Goal: Task Accomplishment & Management: Use online tool/utility

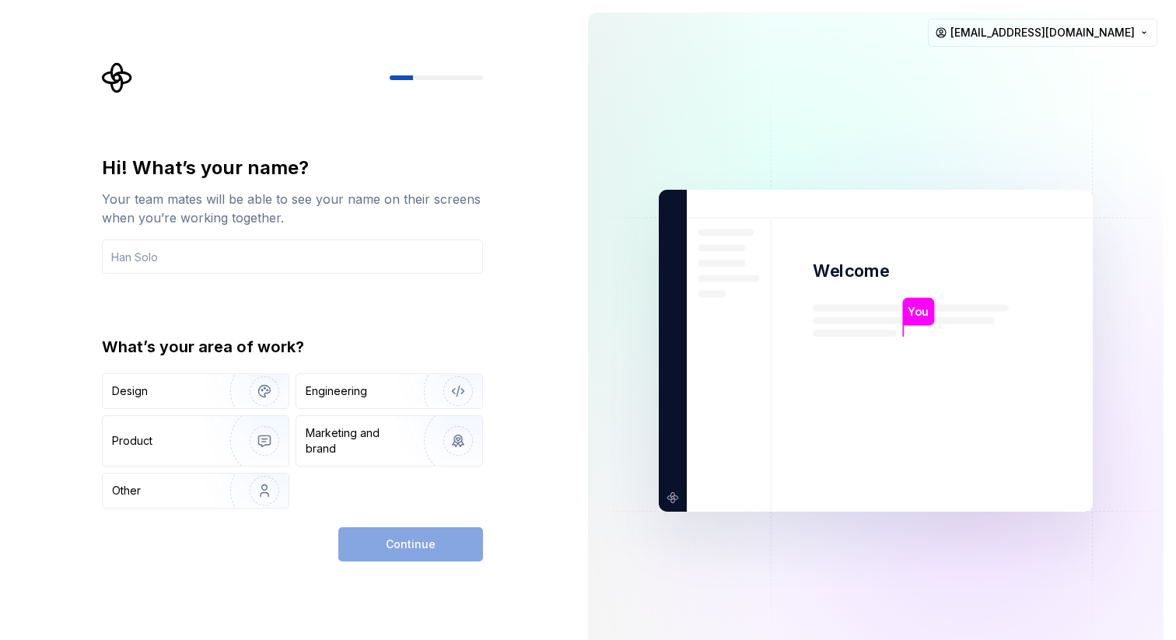
click at [292, 291] on div "Hi! What’s your name? Your team mates will be able to see your name on their sc…" at bounding box center [292, 332] width 381 height 353
click at [285, 256] on input "text" at bounding box center [292, 257] width 381 height 34
click at [210, 400] on img "button" at bounding box center [255, 391] width 100 height 104
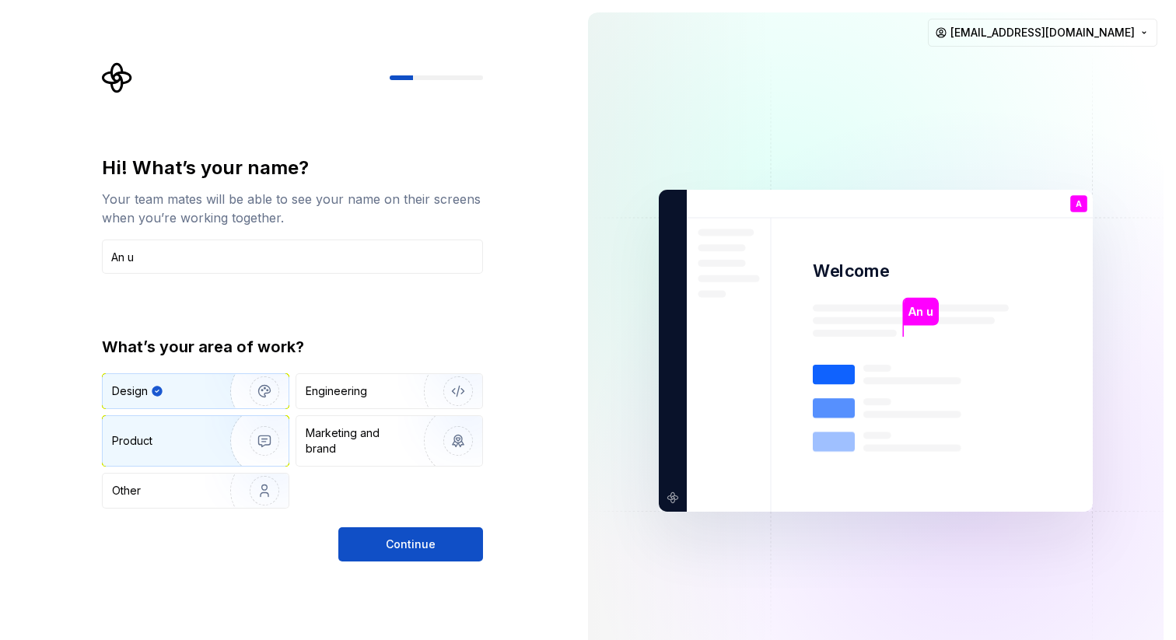
click at [215, 434] on img "button" at bounding box center [255, 441] width 100 height 104
click at [216, 384] on img "button" at bounding box center [255, 391] width 100 height 104
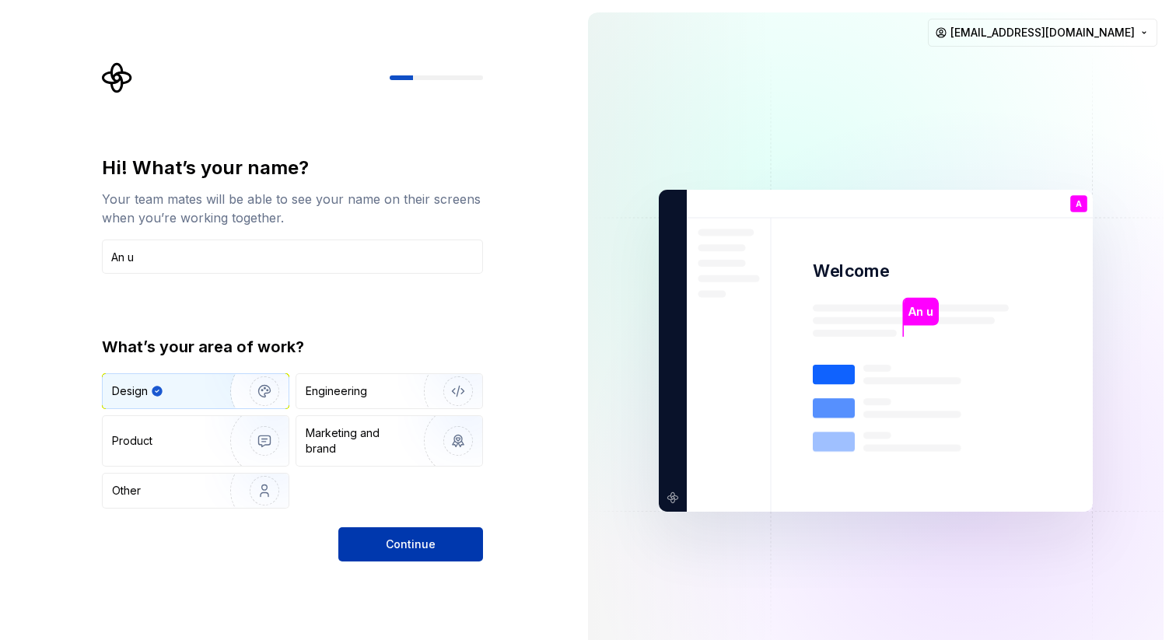
click at [424, 539] on span "Continue" at bounding box center [411, 545] width 50 height 16
click at [127, 252] on input "An u" at bounding box center [292, 257] width 381 height 34
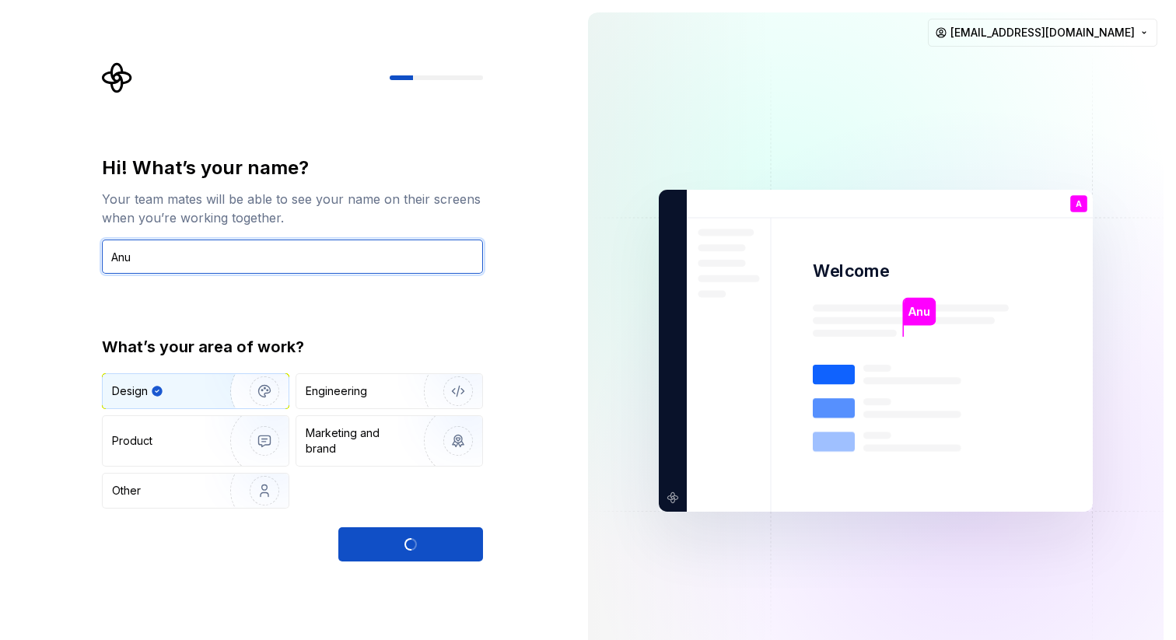
type input "An u"
click at [521, 491] on div "Hi! What’s your name? Your team mates will be able to see your name on their sc…" at bounding box center [288, 351] width 576 height 702
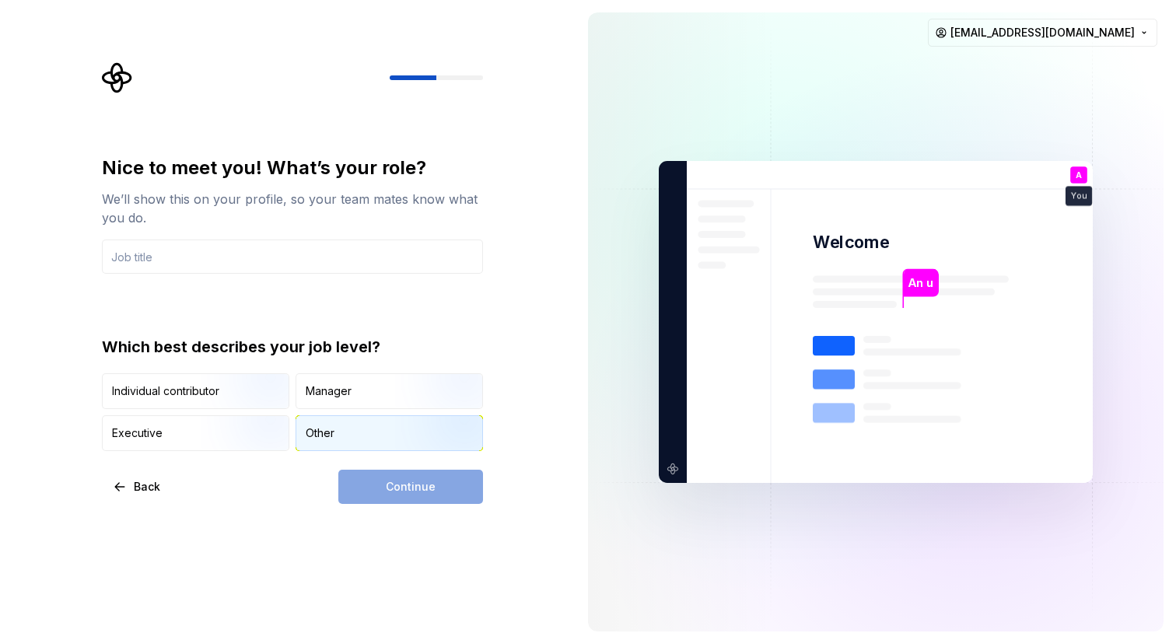
click at [344, 431] on div "Other" at bounding box center [389, 433] width 186 height 34
click at [426, 491] on div "Continue" at bounding box center [410, 487] width 145 height 34
click at [209, 253] on input "text" at bounding box center [292, 257] width 381 height 34
click at [247, 258] on input "text" at bounding box center [292, 257] width 381 height 34
type input "U"
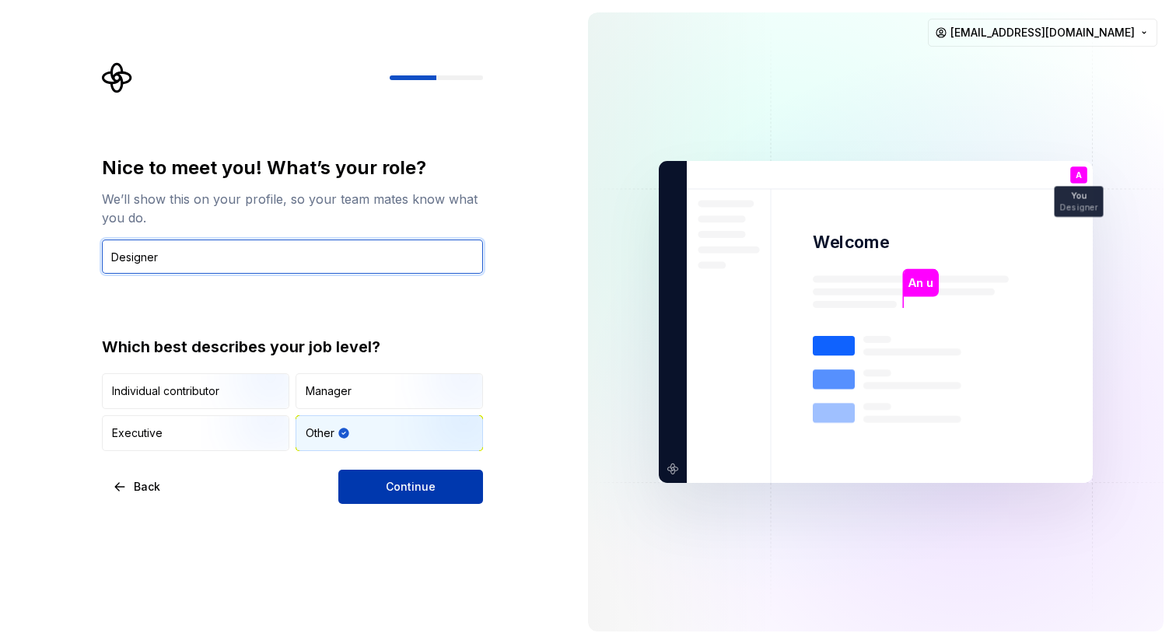
type input "Designer"
click at [438, 500] on button "Continue" at bounding box center [410, 487] width 145 height 34
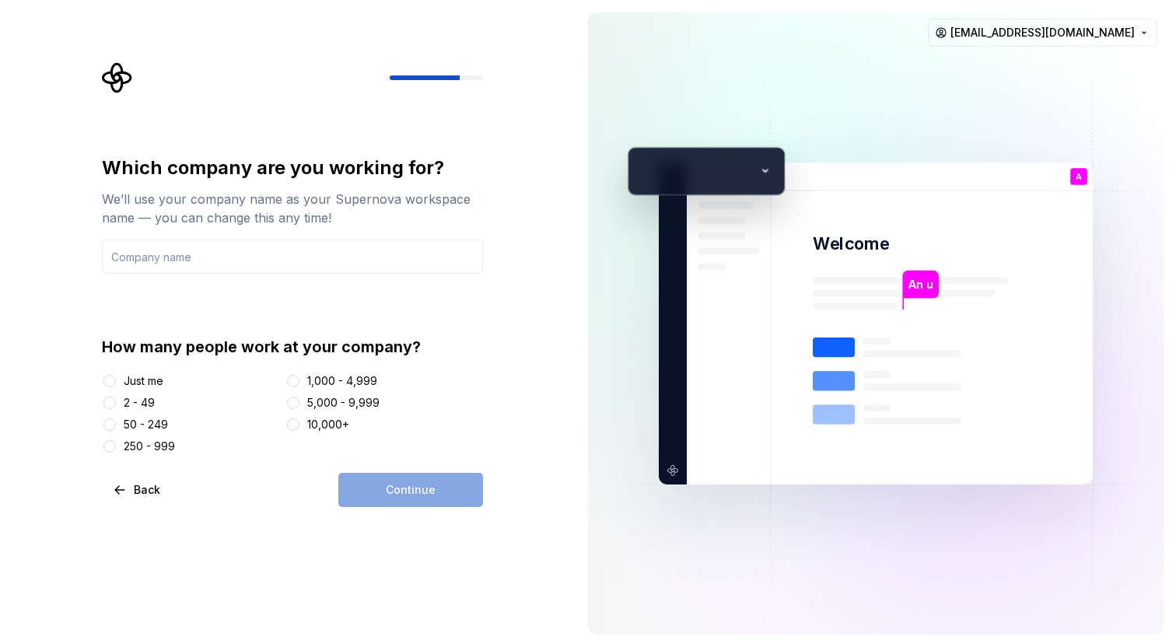
click at [145, 379] on div "Just me" at bounding box center [144, 381] width 40 height 16
click at [116, 379] on button "Just me" at bounding box center [109, 381] width 12 height 12
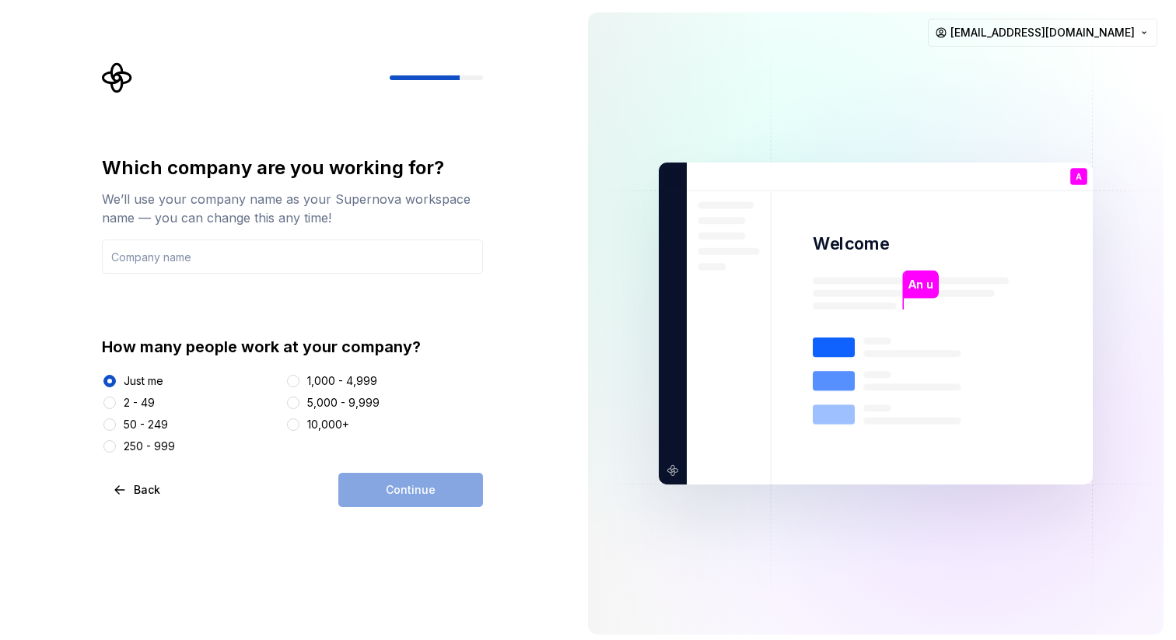
click at [143, 398] on div "2 - 49" at bounding box center [139, 403] width 31 height 16
click at [116, 398] on button "2 - 49" at bounding box center [109, 403] width 12 height 12
click at [433, 496] on div "Continue" at bounding box center [410, 490] width 145 height 34
click at [202, 256] on input "text" at bounding box center [292, 257] width 381 height 34
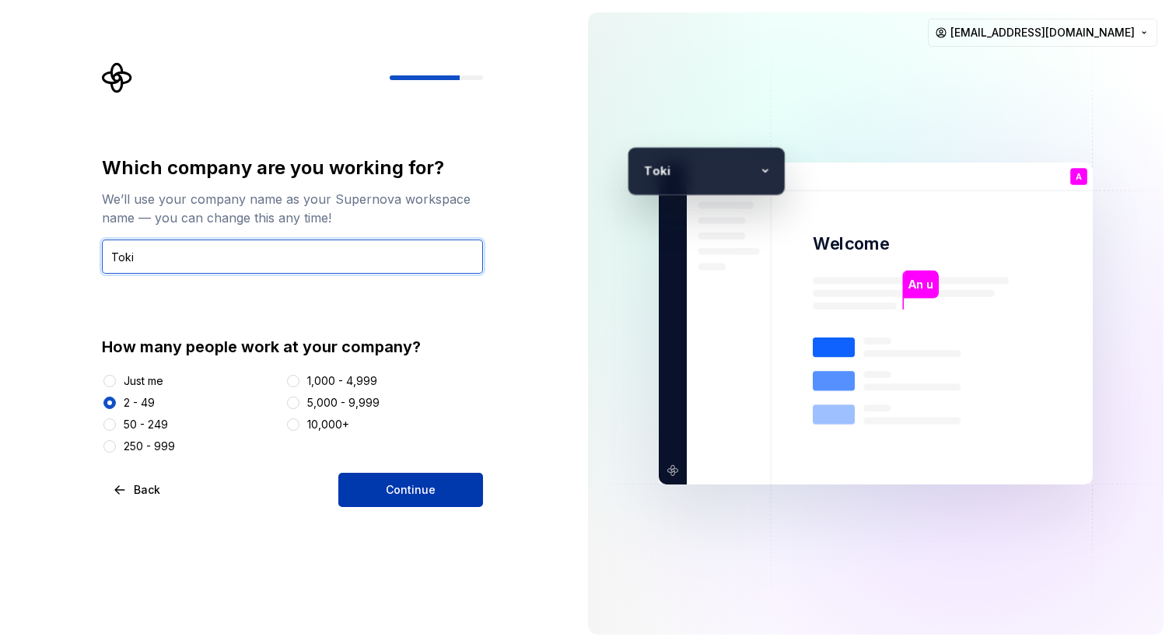
type input "Toki"
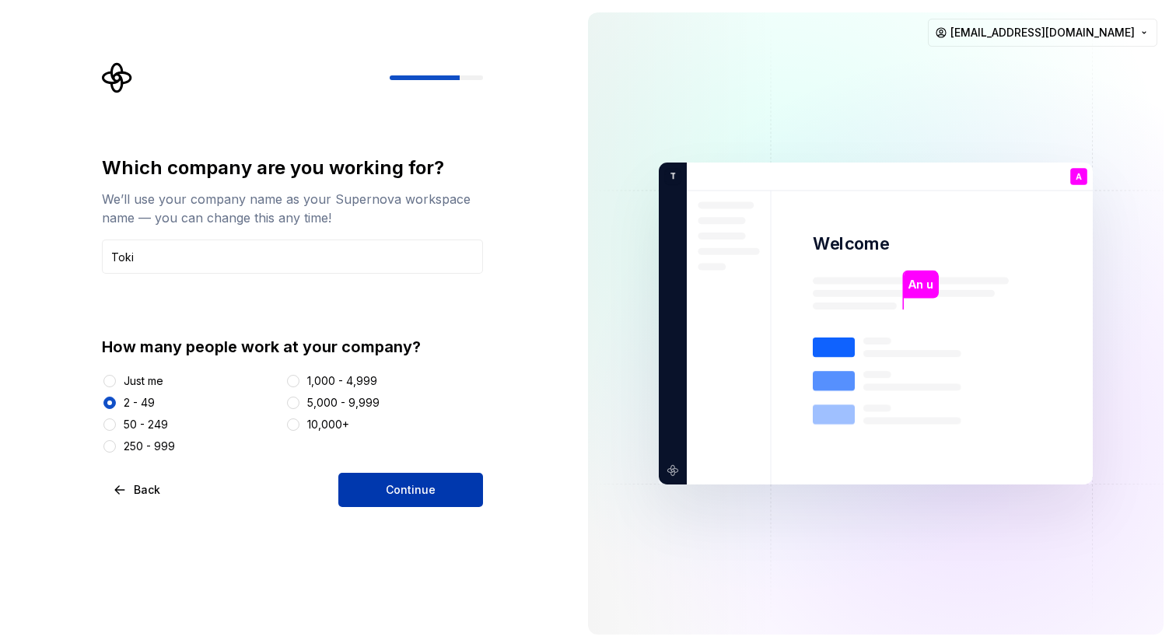
click at [445, 493] on button "Continue" at bounding box center [410, 490] width 145 height 34
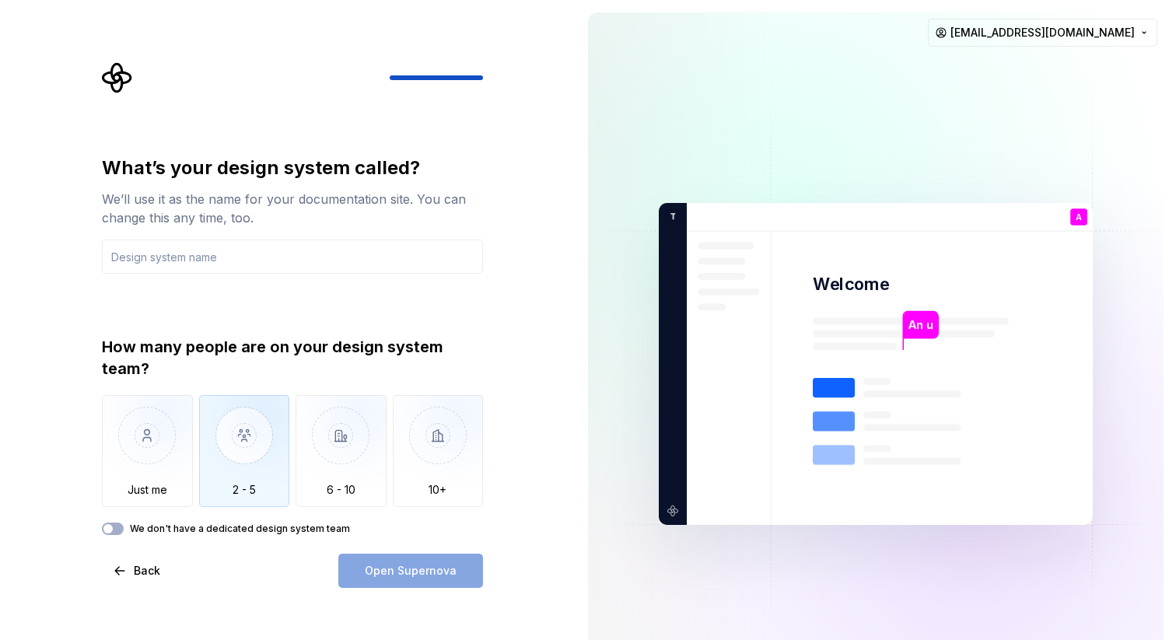
click at [254, 476] on img "button" at bounding box center [244, 447] width 91 height 104
click at [184, 262] on input "text" at bounding box center [292, 257] width 381 height 34
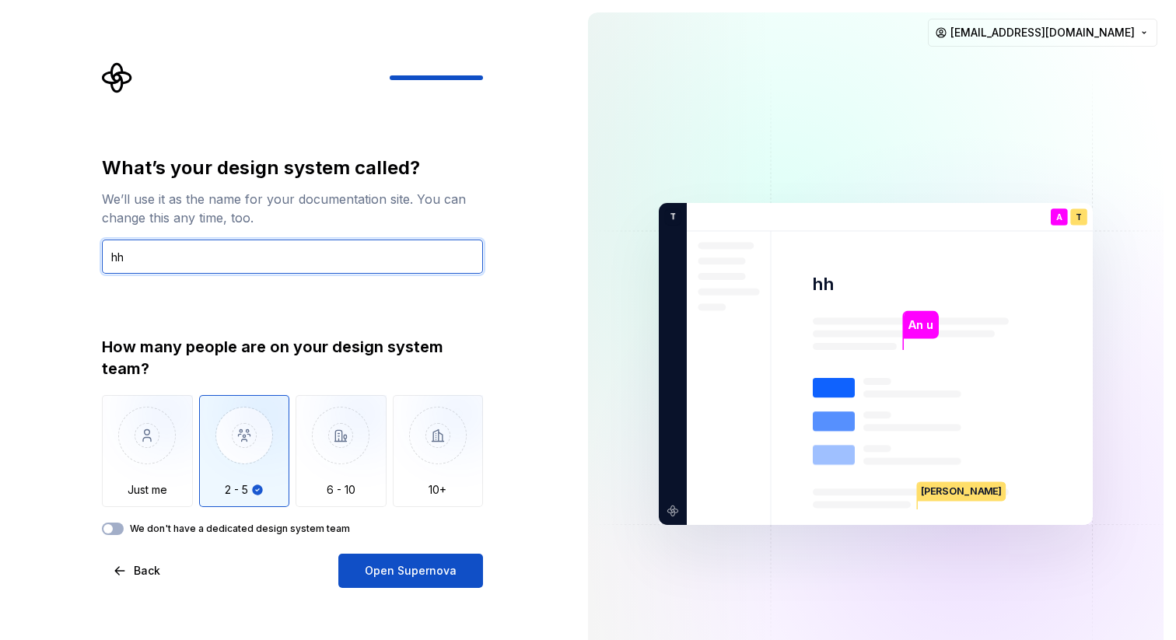
type input "h"
click at [191, 243] on input "Toki" at bounding box center [292, 257] width 381 height 34
type input "Design system"
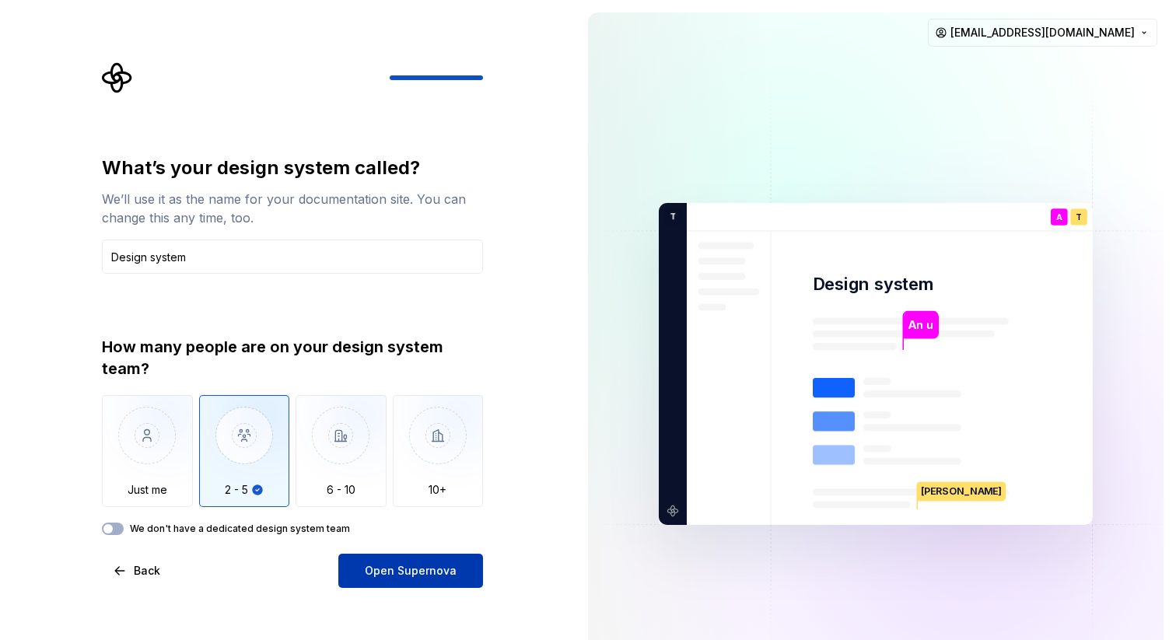
click at [409, 567] on span "Open Supernova" at bounding box center [411, 571] width 92 height 16
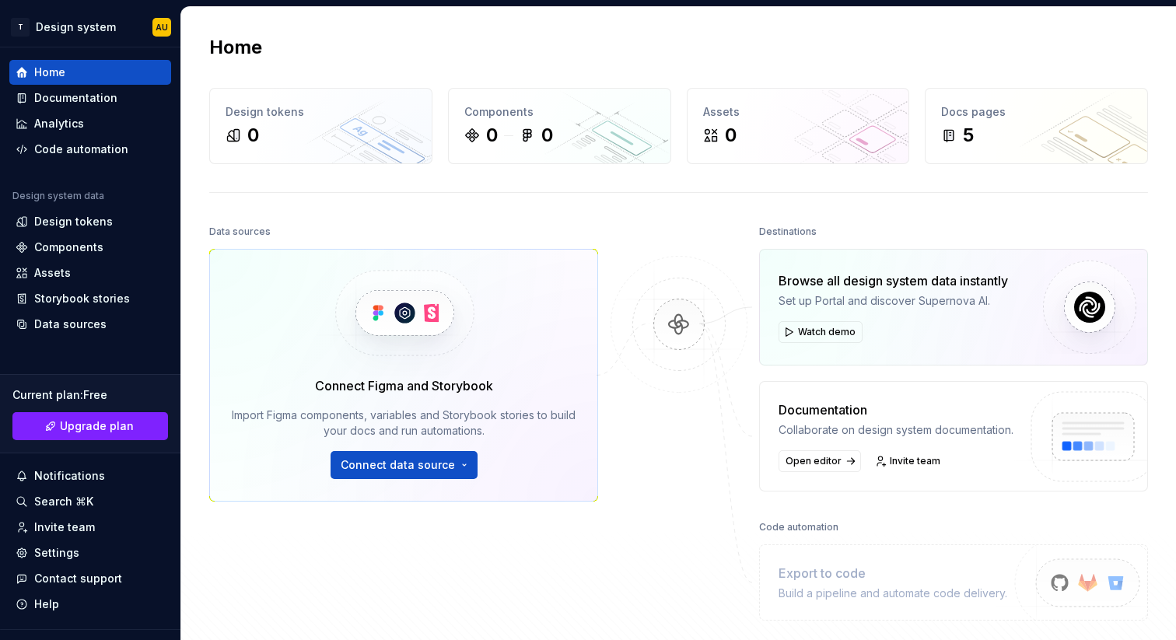
click at [632, 212] on div "Home Design tokens 0 Components 0 0 Assets 0 Docs pages 5 Data sources Connect …" at bounding box center [678, 359] width 995 height 704
click at [819, 340] on button "Watch demo" at bounding box center [821, 332] width 84 height 22
click at [391, 465] on span "Connect data source" at bounding box center [398, 465] width 114 height 16
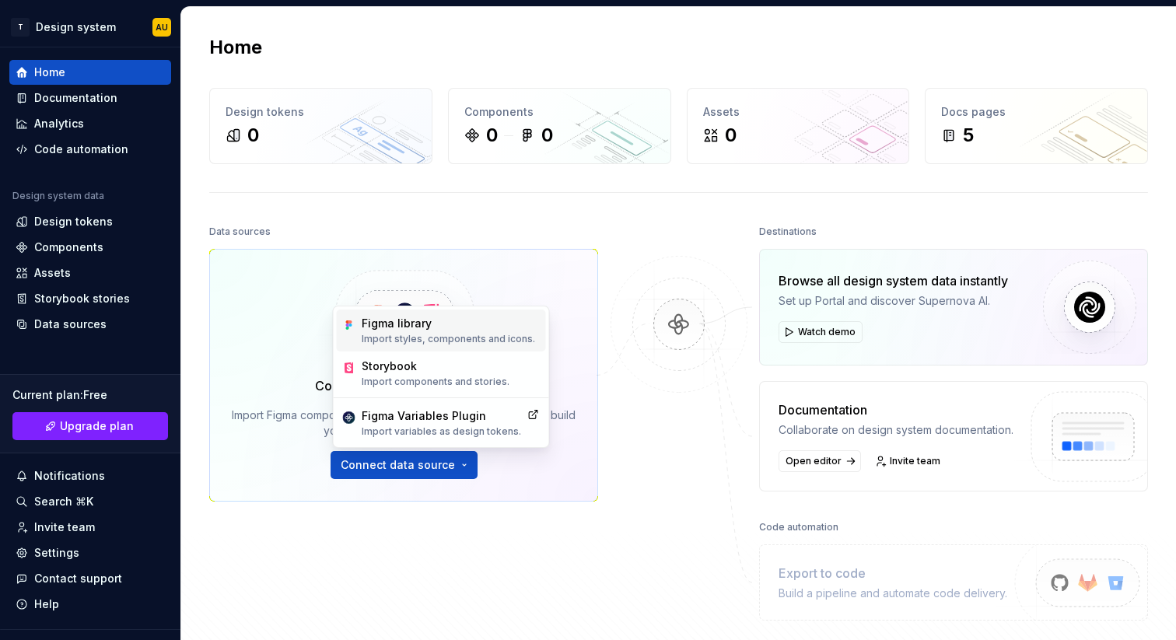
click at [457, 335] on p "Import styles, components and icons." at bounding box center [449, 339] width 174 height 12
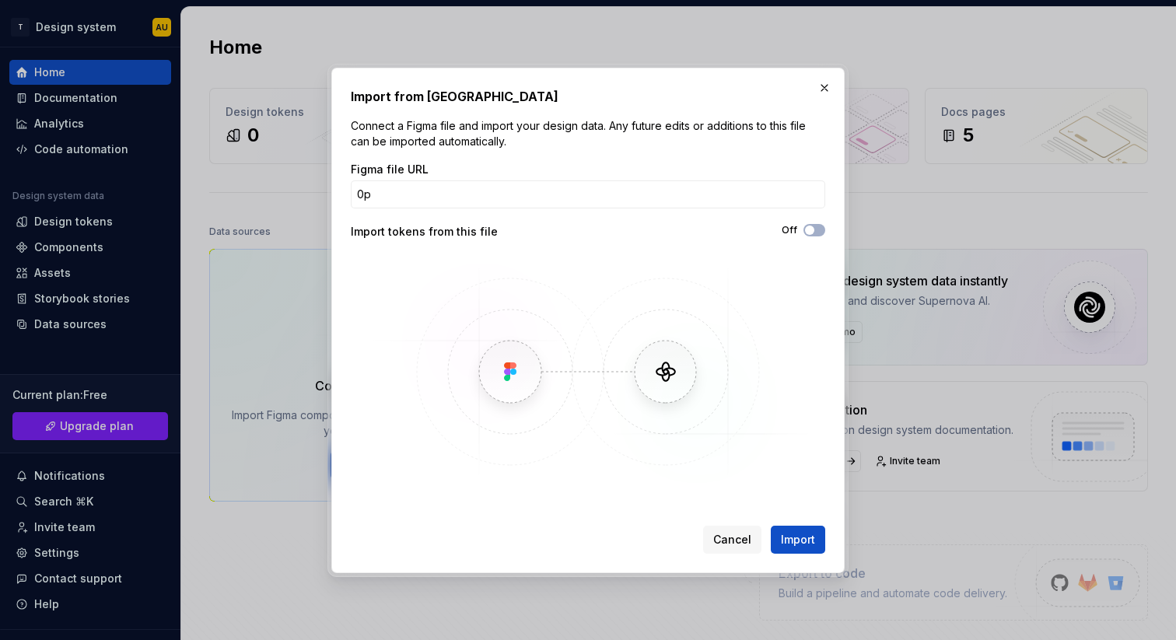
type input "0"
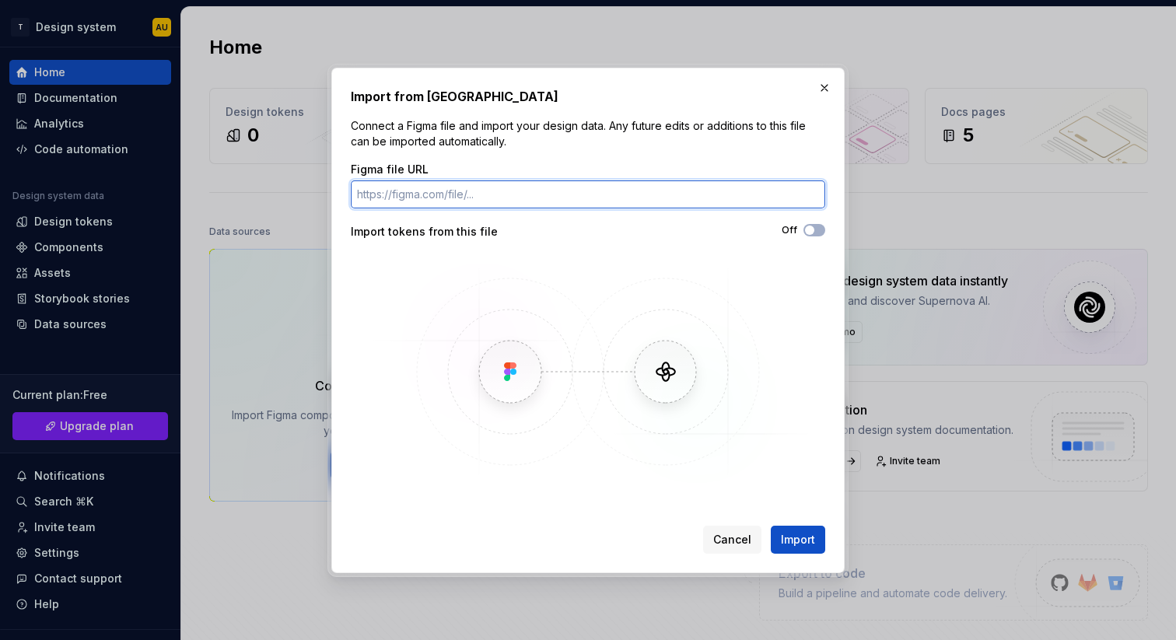
paste input "https://www.figma.com/design/EKPLZqxqKG2O2IaCKQsFAR/Untitled?node-id=40-519&t=Z…"
type input "https://www.figma.com/design/EKPLZqxqKG2O2IaCKQsFAR/Untitled?node-id=40-519&t=Z…"
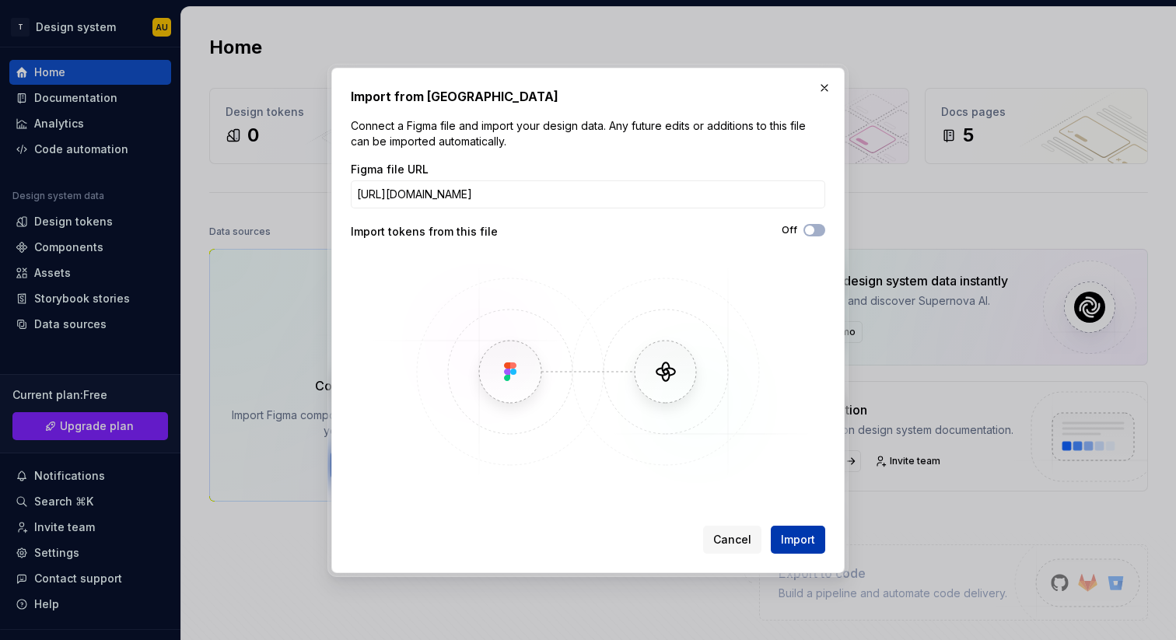
scroll to position [0, 0]
click at [804, 540] on span "Import" at bounding box center [798, 540] width 34 height 16
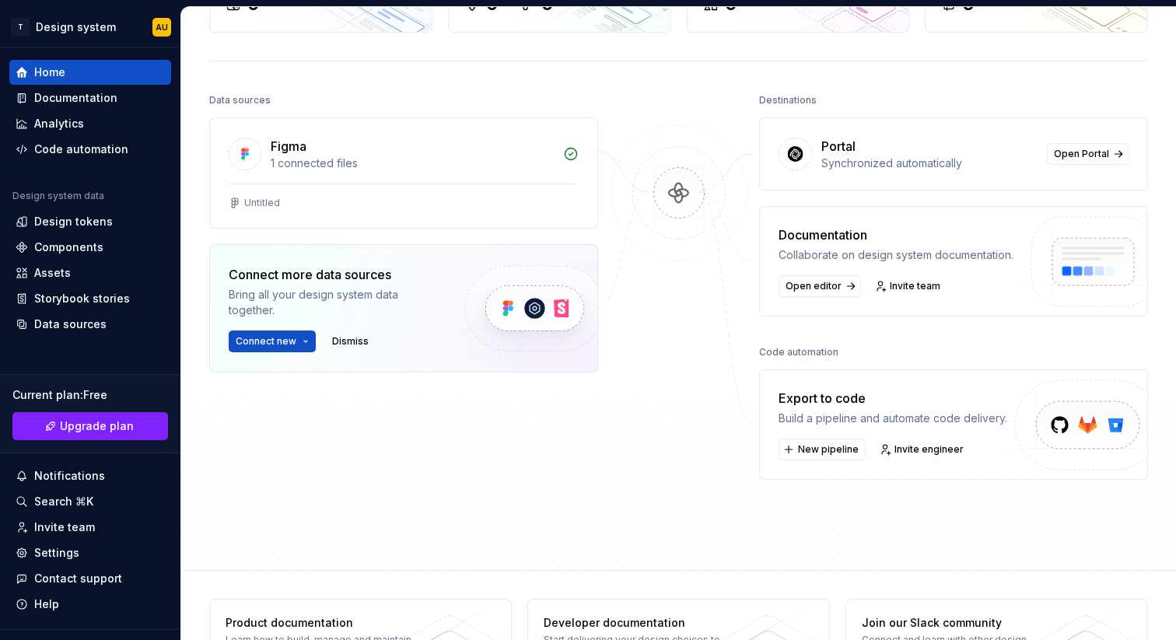
scroll to position [153, 0]
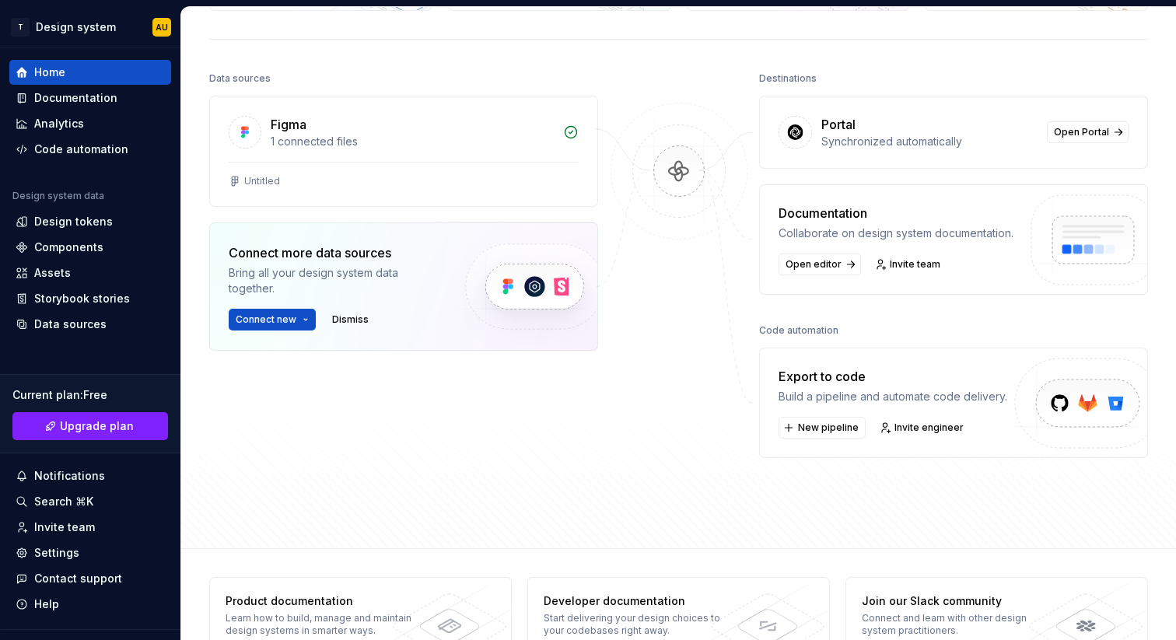
click at [361, 411] on div "Figma 1 connected files Untitled Connect more data sources Bring all your desig…" at bounding box center [403, 262] width 389 height 333
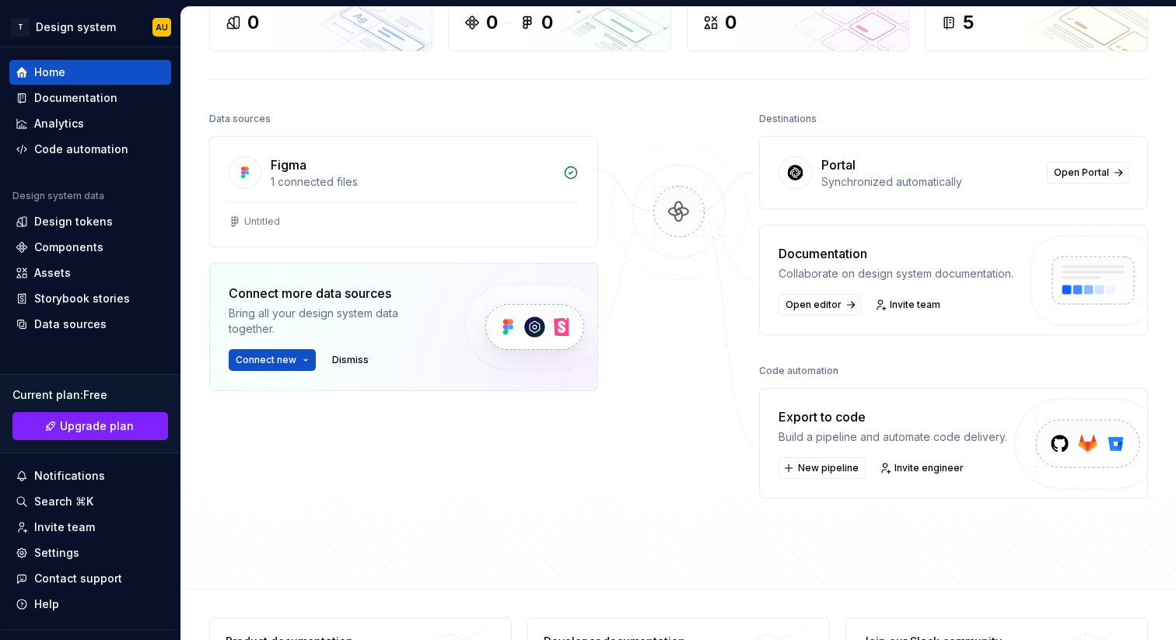
scroll to position [6, 0]
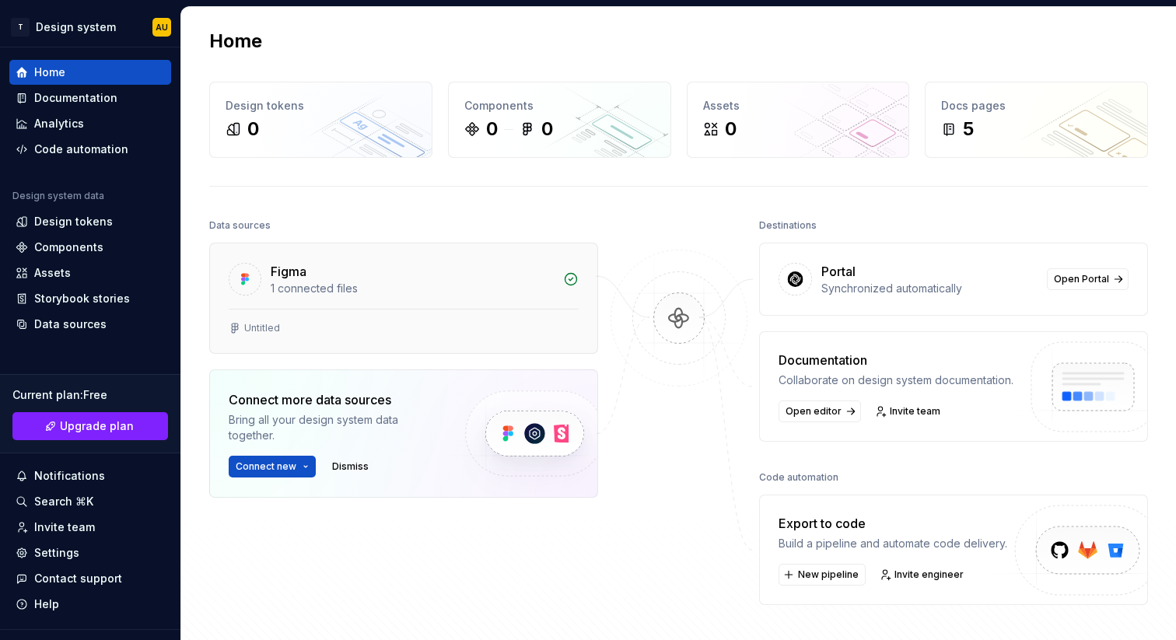
click at [333, 279] on div "Figma" at bounding box center [412, 271] width 283 height 19
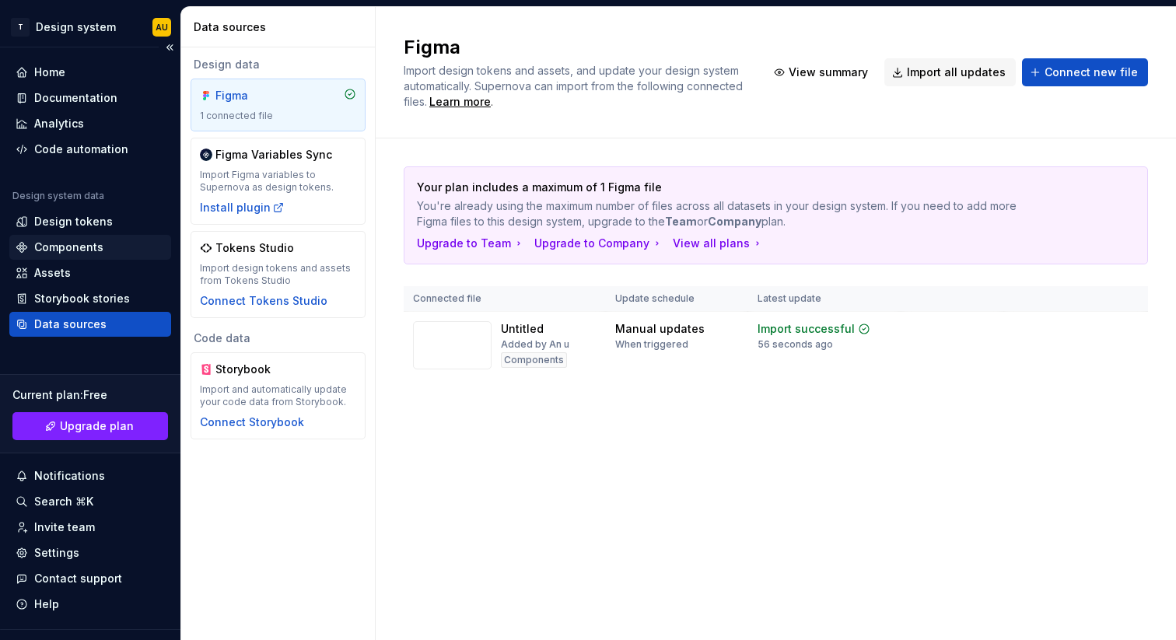
click at [80, 238] on div "Components" at bounding box center [90, 247] width 162 height 25
click at [86, 252] on div "Components" at bounding box center [68, 248] width 69 height 16
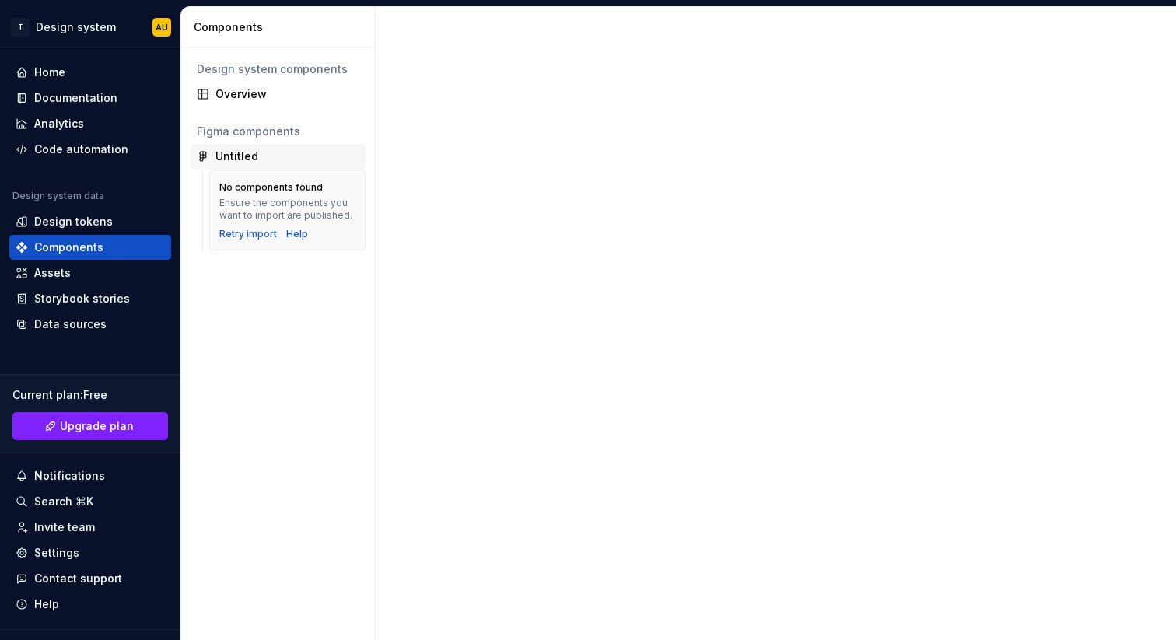
click at [230, 152] on div "Untitled" at bounding box center [237, 157] width 43 height 16
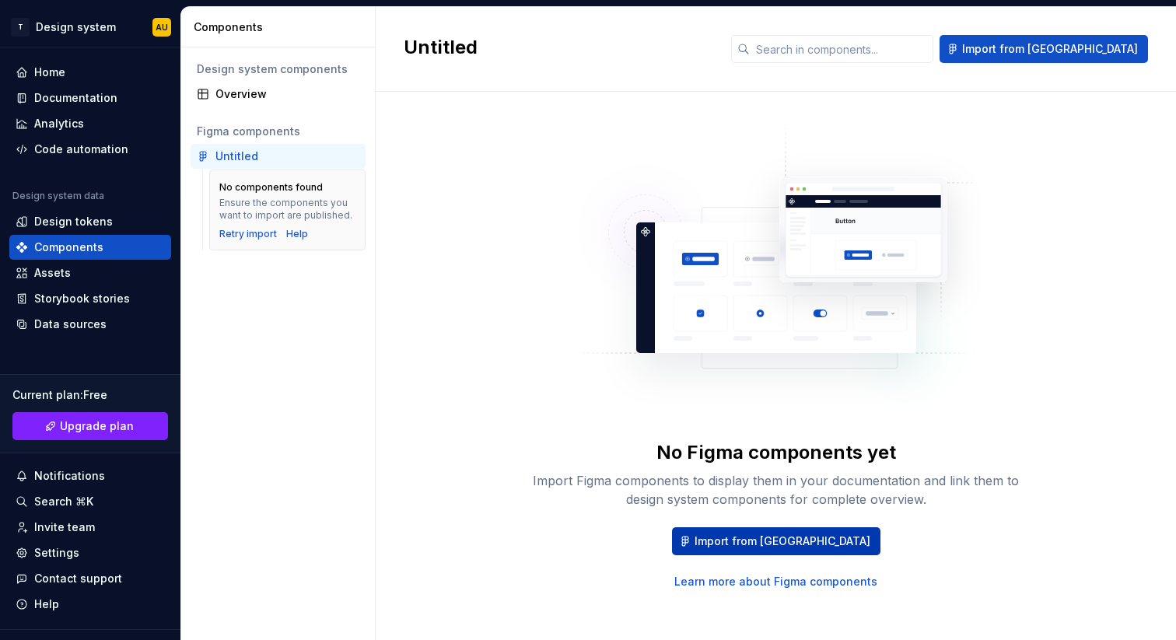
click at [789, 545] on span "Import from [GEOGRAPHIC_DATA]" at bounding box center [783, 542] width 176 height 16
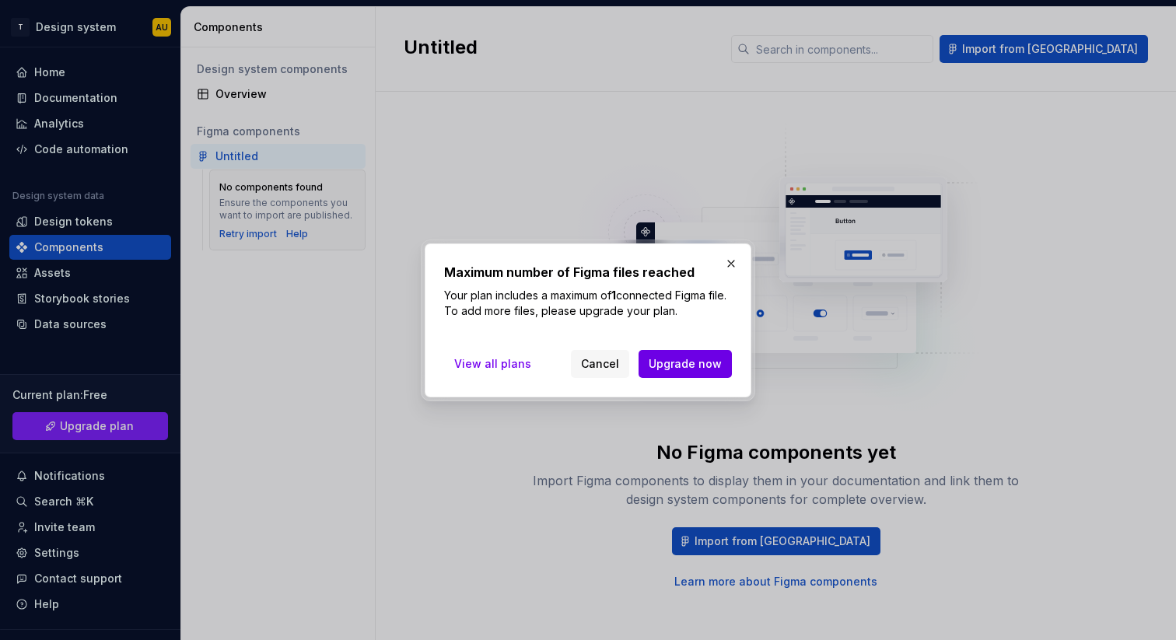
click at [683, 358] on span "Upgrade now" at bounding box center [685, 364] width 73 height 16
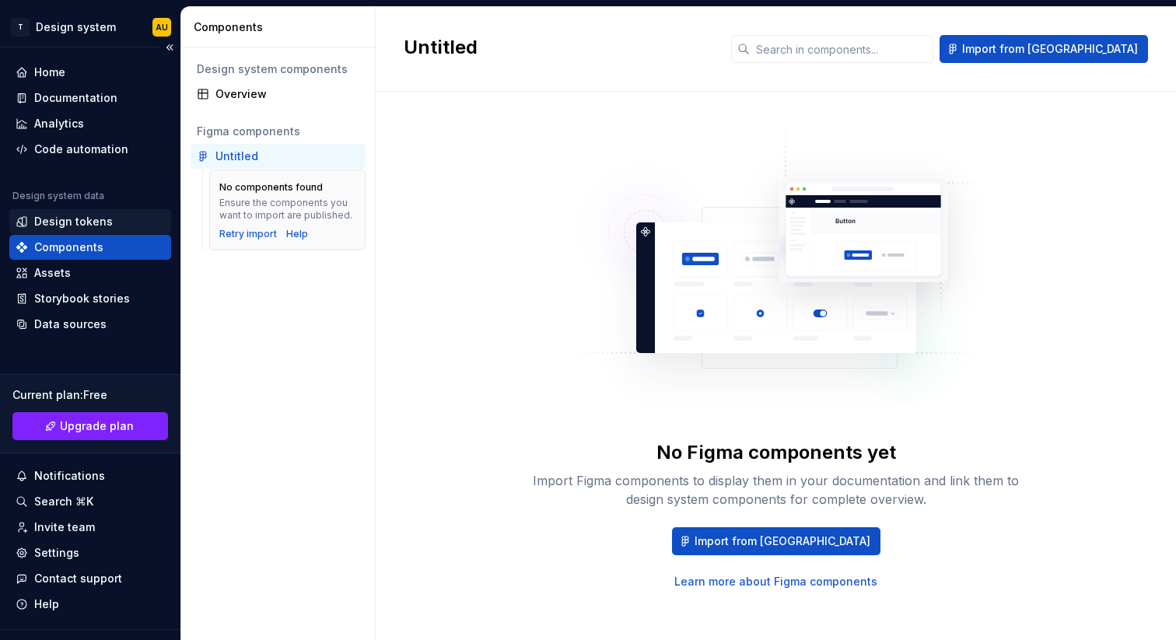
click at [76, 229] on div "Design tokens" at bounding box center [73, 222] width 79 height 16
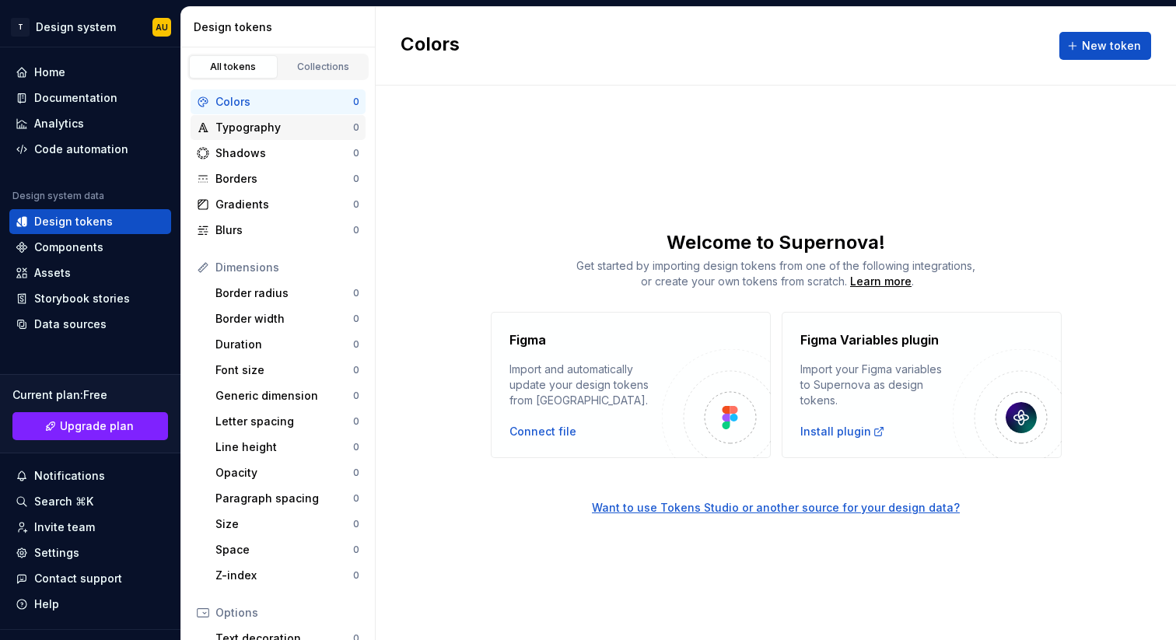
click at [321, 122] on div "Typography" at bounding box center [285, 128] width 138 height 16
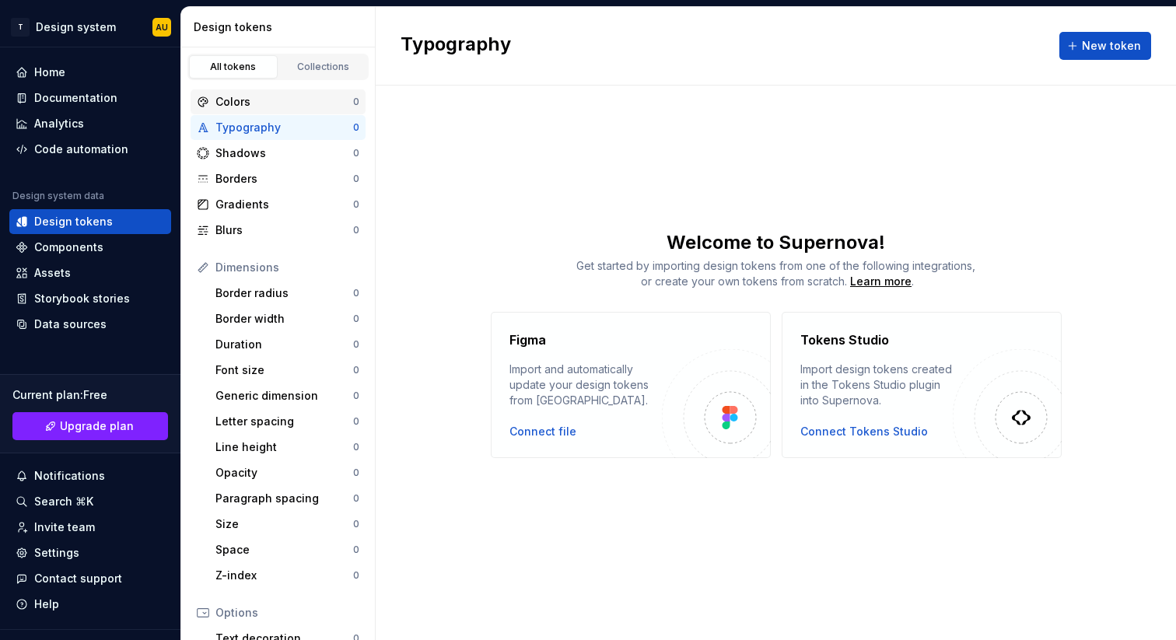
click at [321, 105] on div "Colors" at bounding box center [285, 102] width 138 height 16
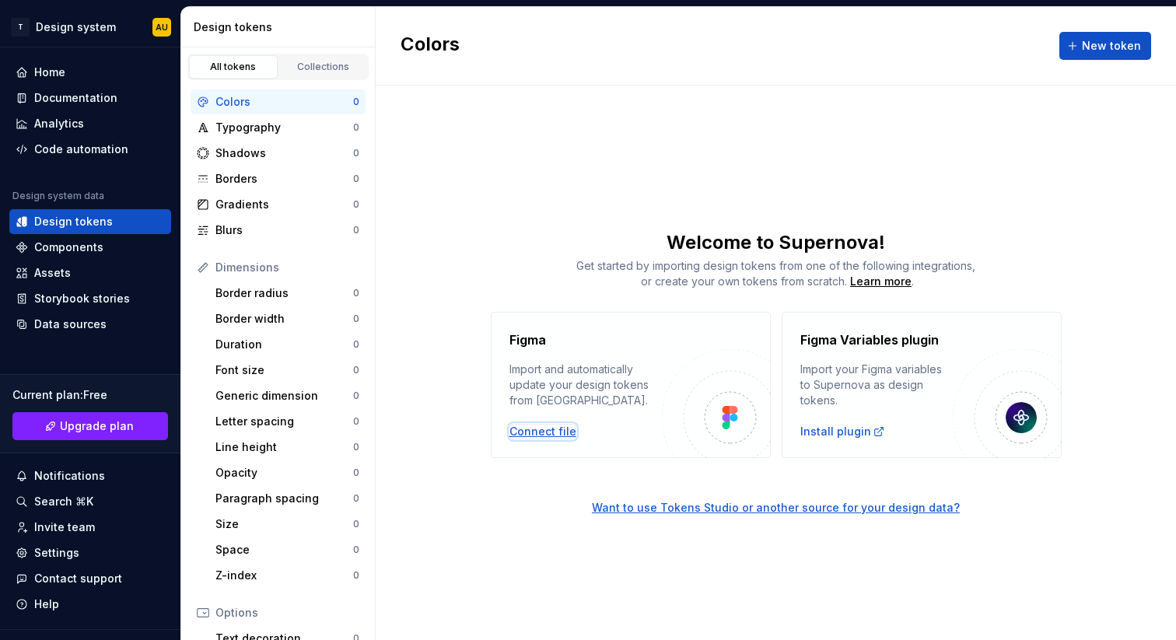
click at [547, 432] on div "Connect file" at bounding box center [543, 432] width 67 height 16
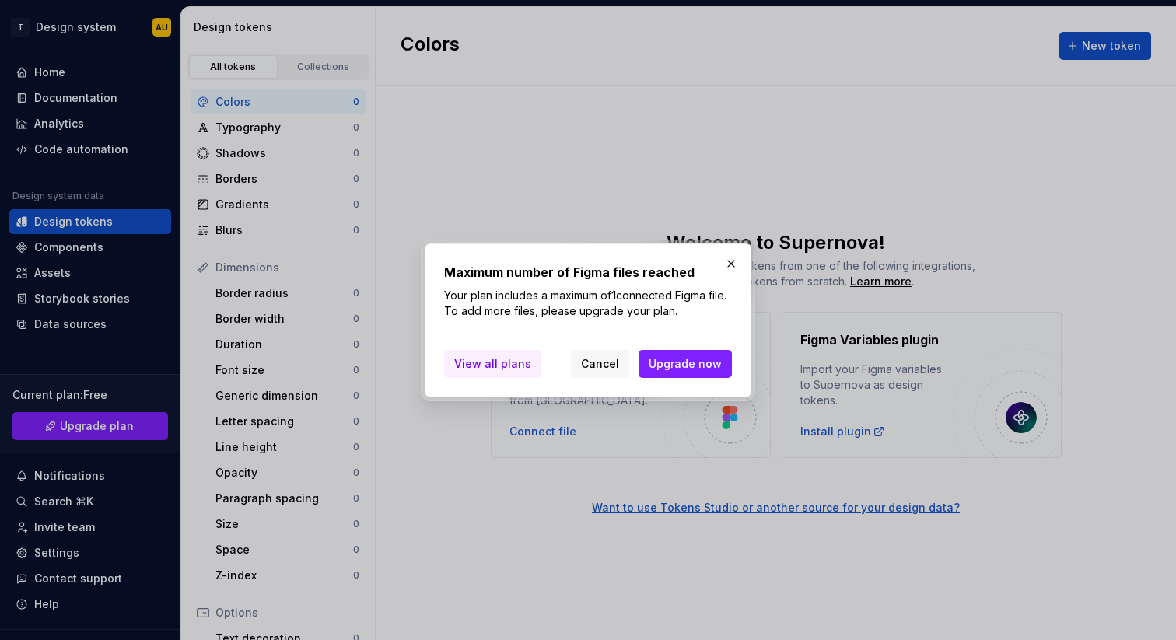
click at [495, 365] on span "View all plans" at bounding box center [492, 364] width 77 height 16
